Goal: Information Seeking & Learning: Learn about a topic

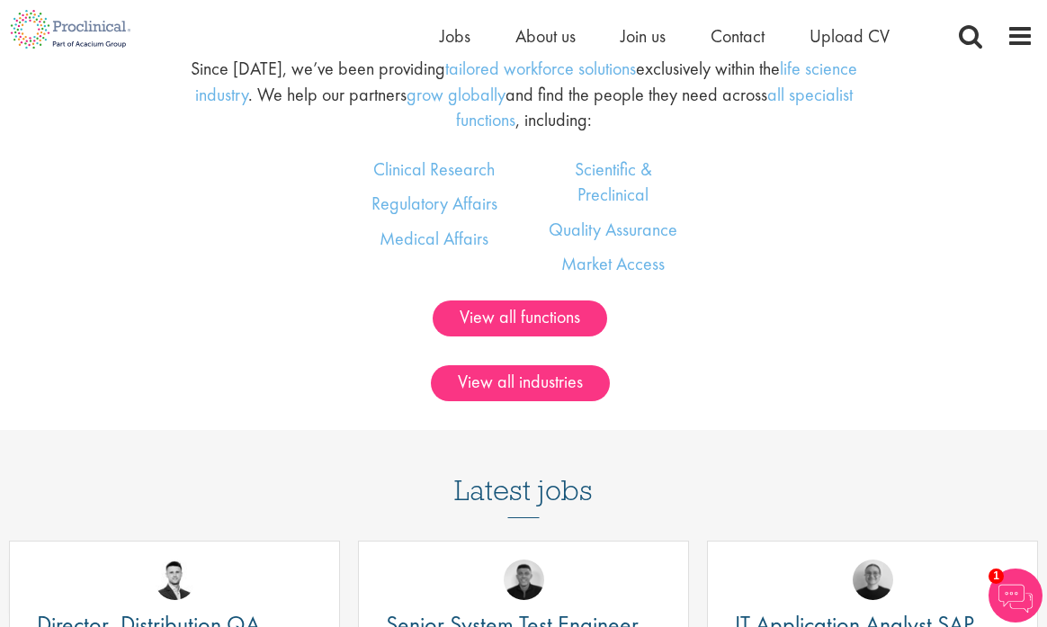
scroll to position [1154, 0]
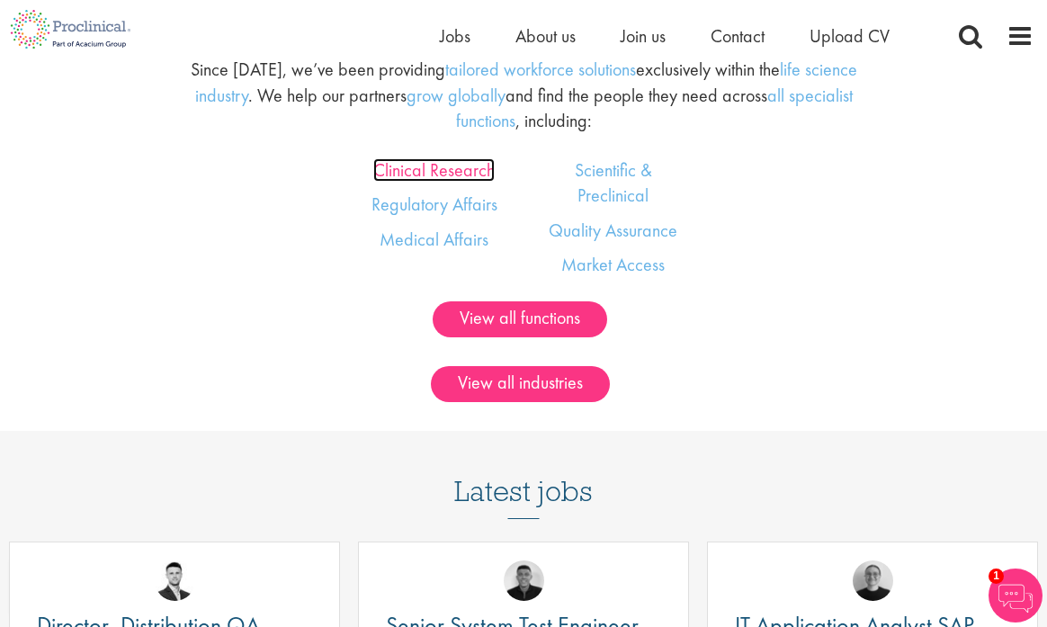
click at [445, 167] on link "Clinical Research" at bounding box center [433, 169] width 121 height 23
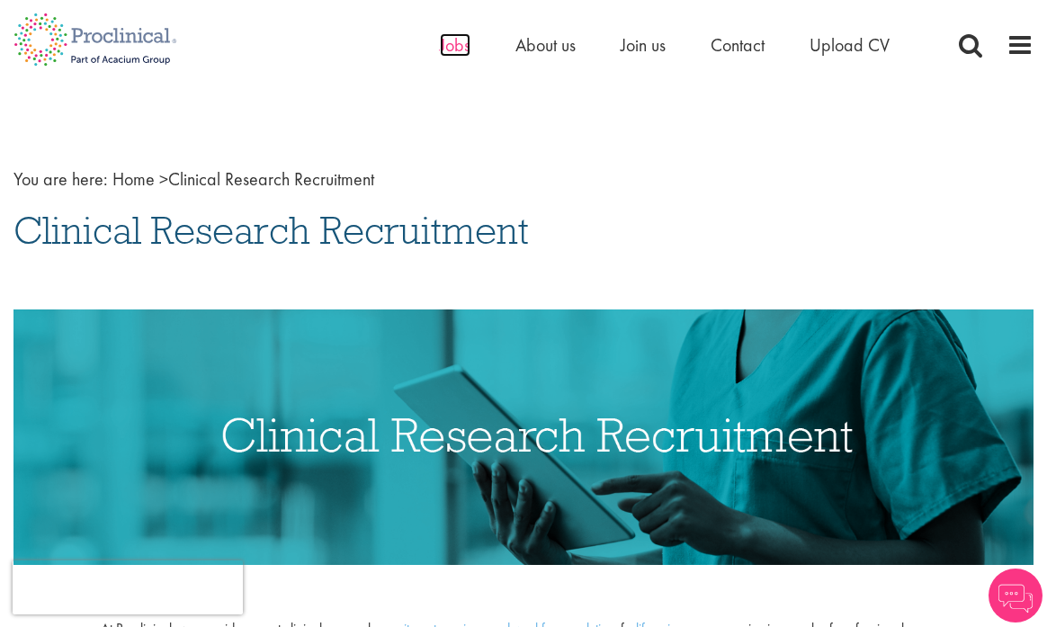
click at [454, 49] on span "Jobs" at bounding box center [455, 44] width 31 height 23
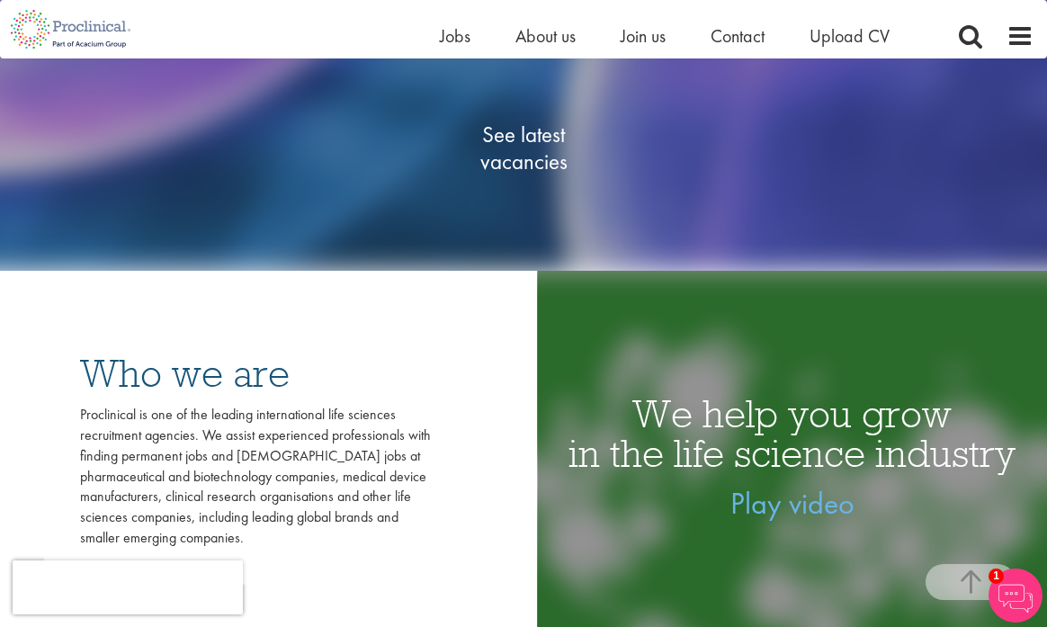
scroll to position [321, 0]
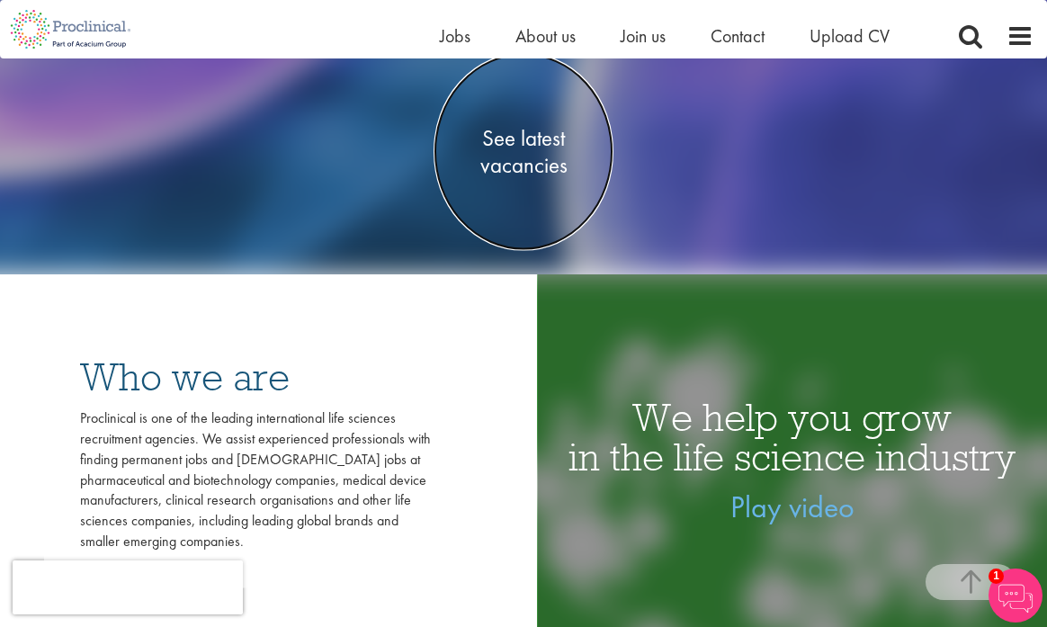
click at [516, 148] on span "See latest vacancies" at bounding box center [523, 152] width 180 height 54
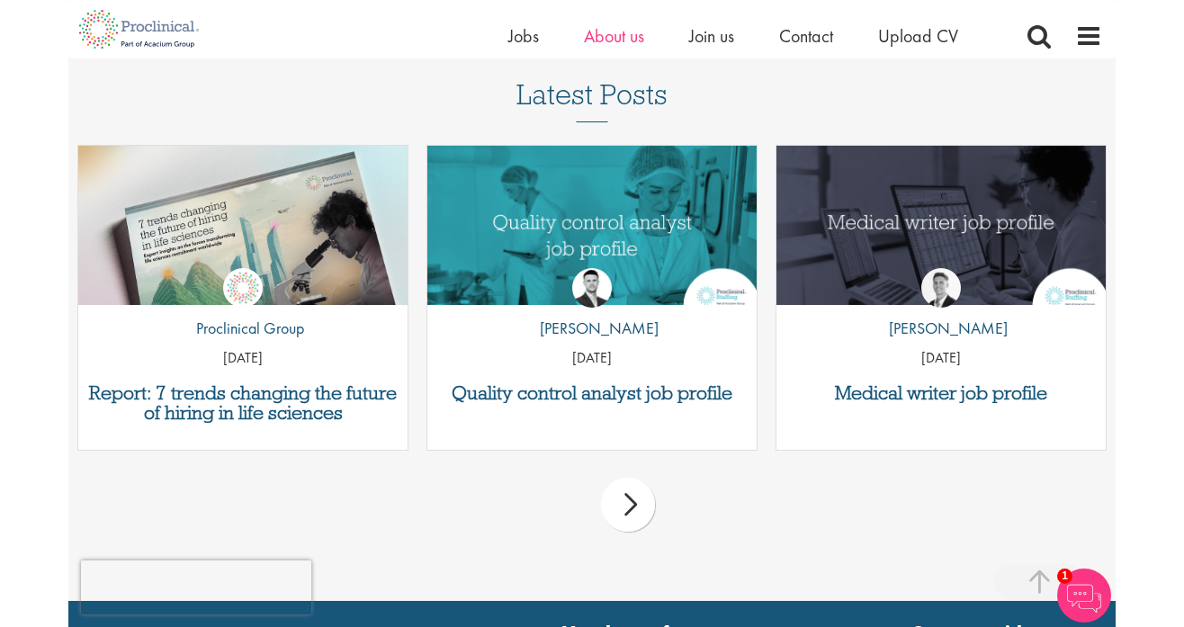
scroll to position [1825, 0]
